Goal: Task Accomplishment & Management: Complete application form

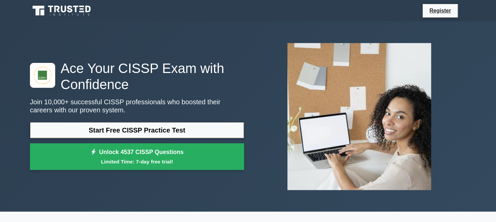
scroll to position [194, 0]
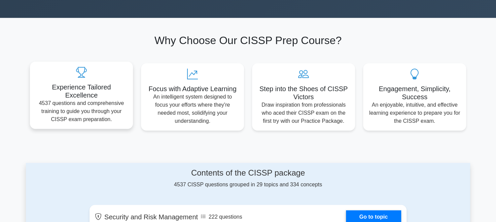
click at [94, 66] on div "Experience Tailored Excellence 4537 questions and comprehensive training to gui…" at bounding box center [81, 95] width 103 height 67
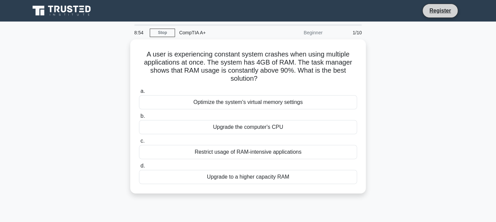
click at [445, 5] on li "Register" at bounding box center [441, 11] width 36 height 14
click at [440, 8] on link "Register" at bounding box center [441, 10] width 30 height 8
